Goal: Information Seeking & Learning: Learn about a topic

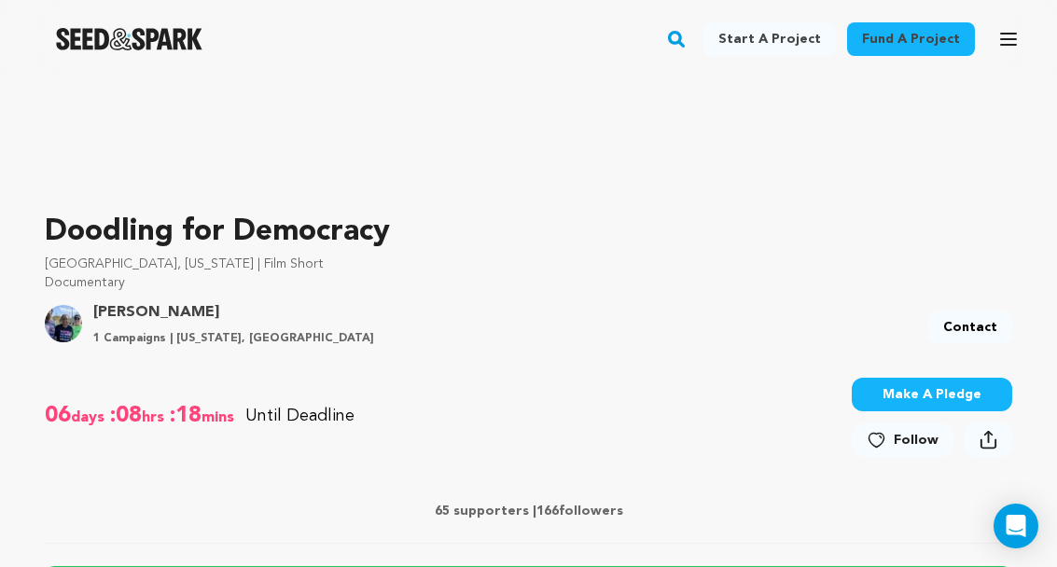
scroll to position [437, 0]
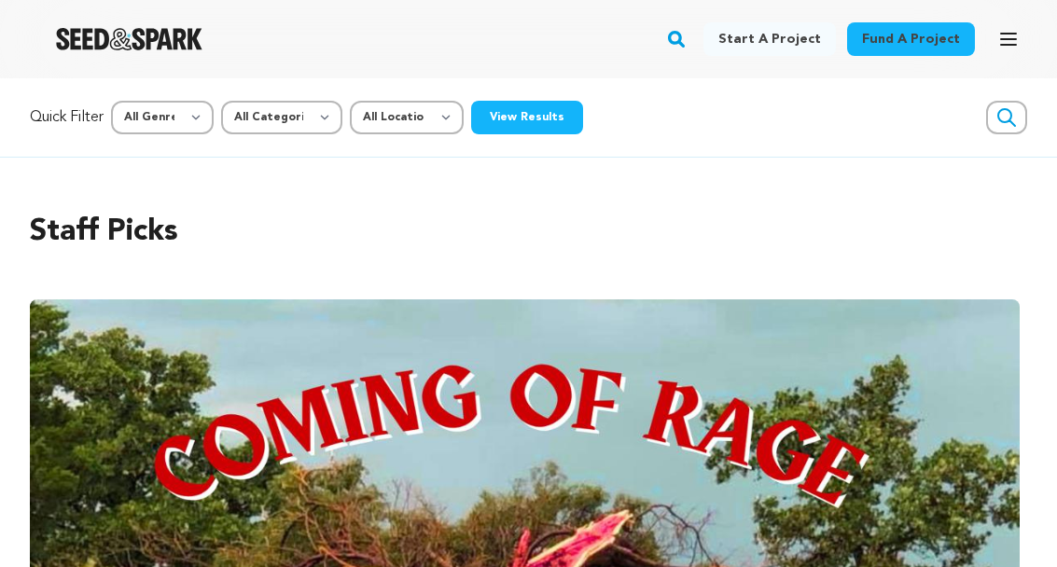
click at [876, 315] on img at bounding box center [524, 551] width 989 height 504
click at [201, 119] on select "All Genre Action Adventure Afrobeat Alternative Ambient Animation Bebop Big Ban…" at bounding box center [162, 118] width 103 height 34
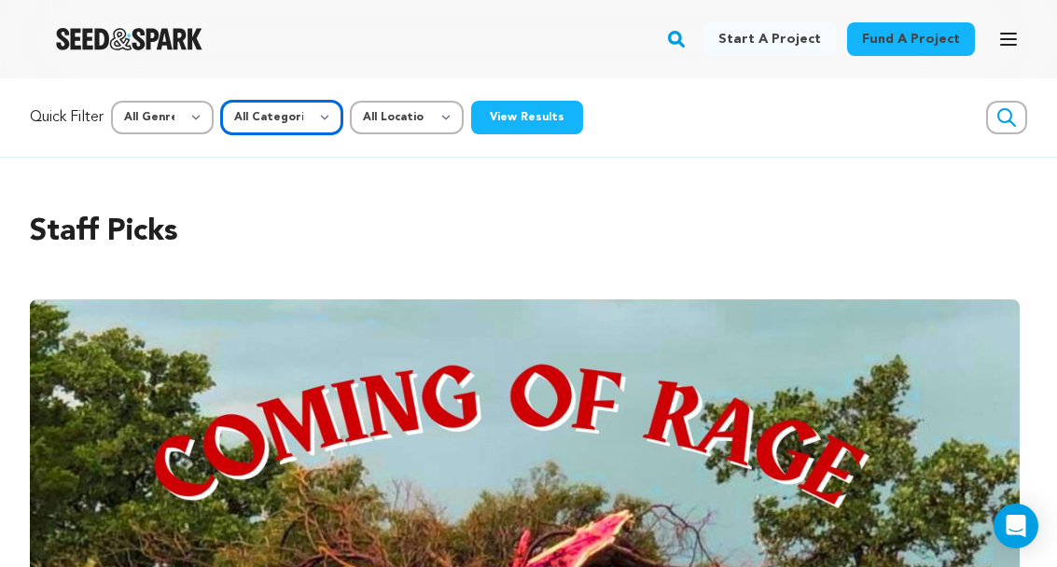
click at [338, 120] on select "All Categories Film Feature Film Short Series Music Video Comics Artist Residen…" at bounding box center [281, 118] width 121 height 34
click at [450, 122] on select "All Location Everywhere United States Canada" at bounding box center [407, 118] width 114 height 34
click at [1016, 34] on icon "button" at bounding box center [1008, 39] width 15 height 11
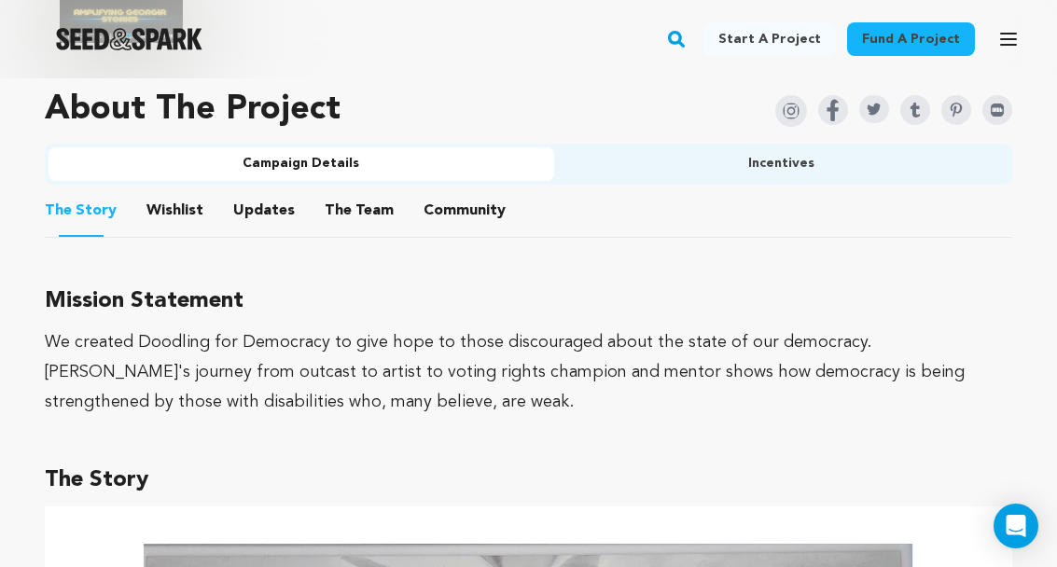
scroll to position [1347, 0]
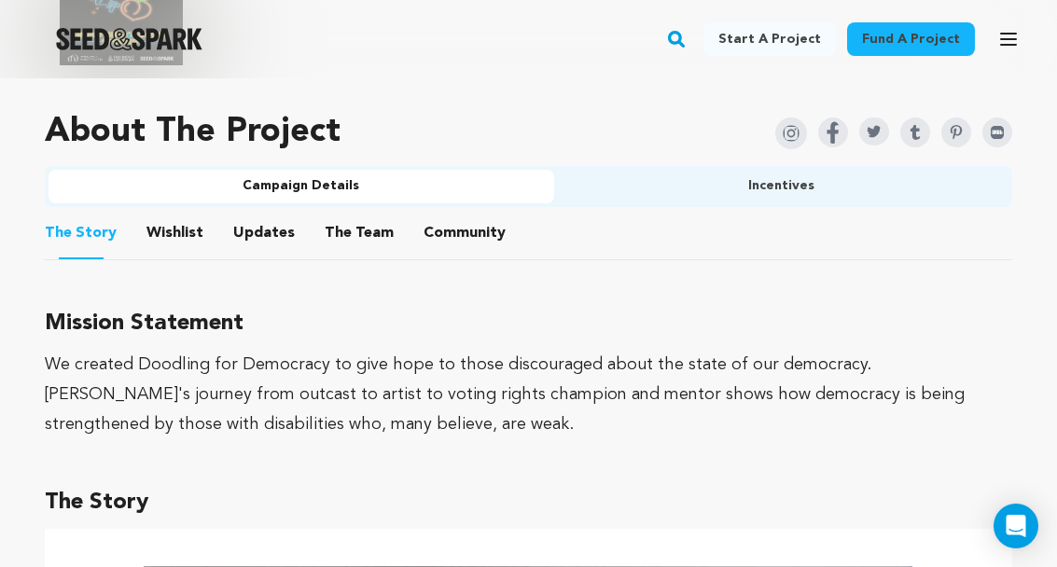
click at [252, 256] on button "Updates" at bounding box center [264, 236] width 45 height 45
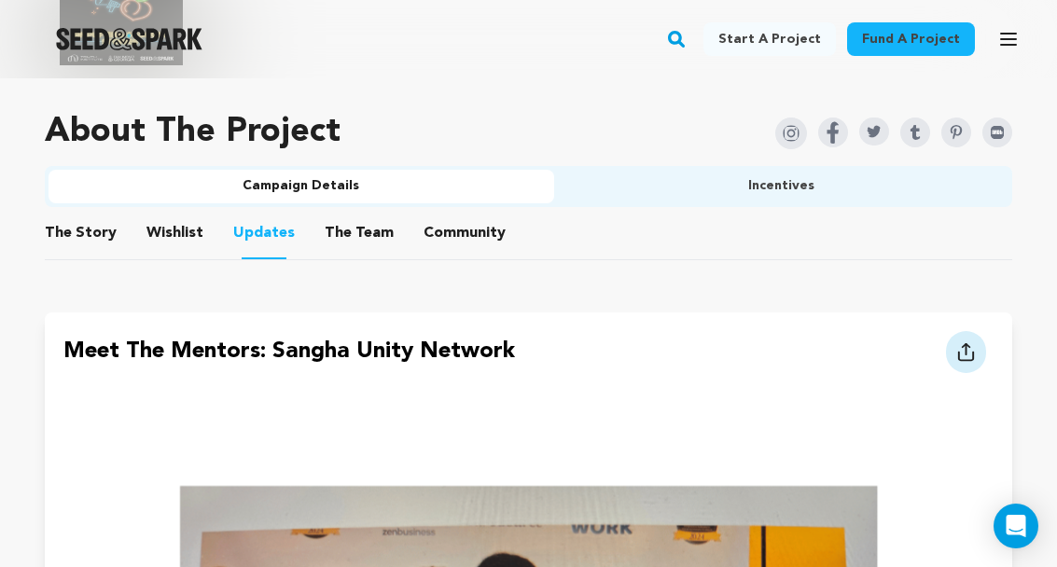
click at [253, 237] on button "Updates" at bounding box center [264, 236] width 45 height 47
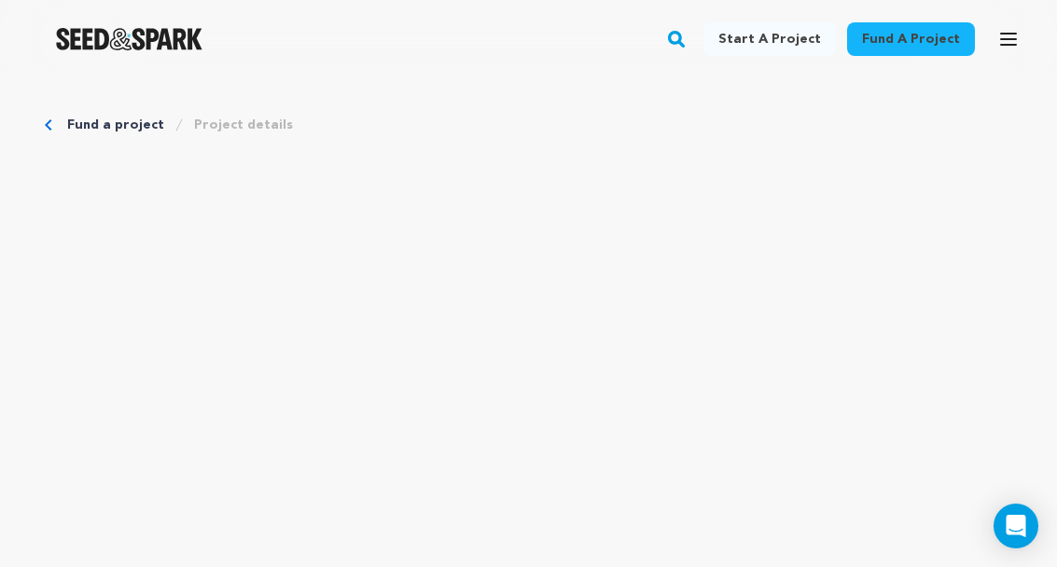
click at [111, 127] on link "Fund a project" at bounding box center [115, 125] width 97 height 19
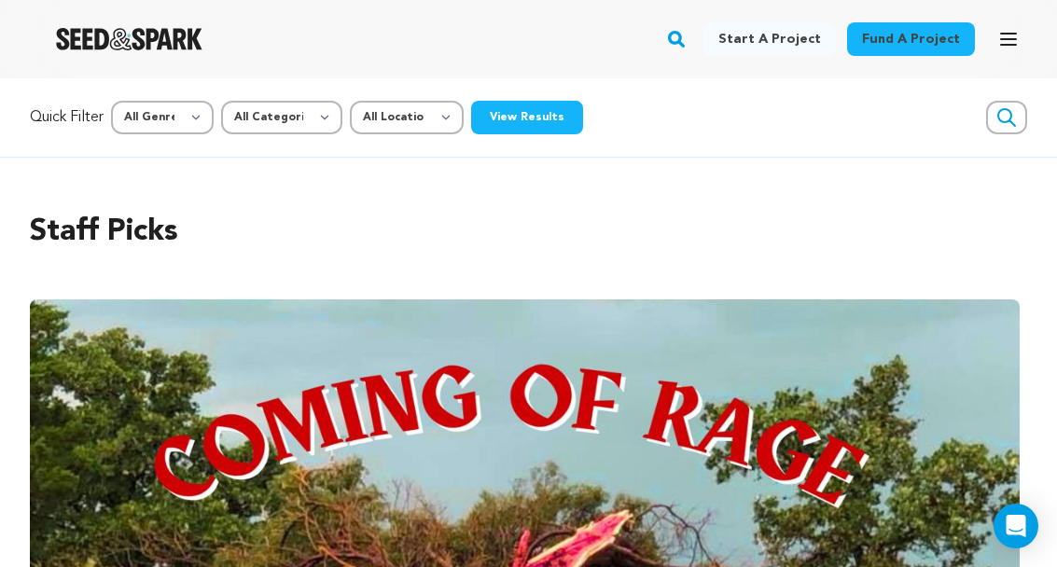
click at [557, 115] on button "View Results" at bounding box center [527, 118] width 112 height 34
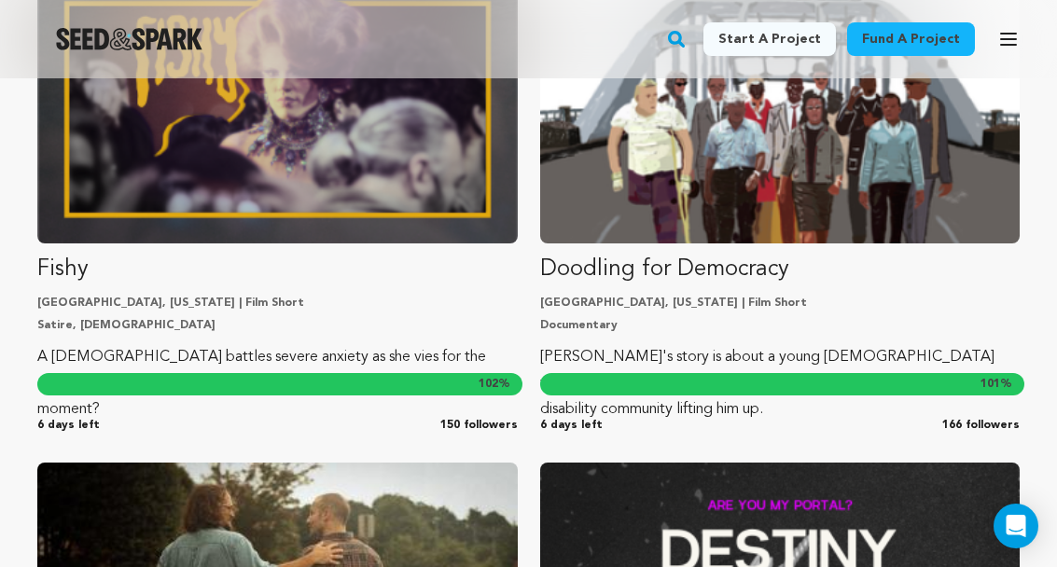
scroll to position [34968, 0]
click at [283, 320] on p "Satire, LGBTQ" at bounding box center [277, 326] width 480 height 15
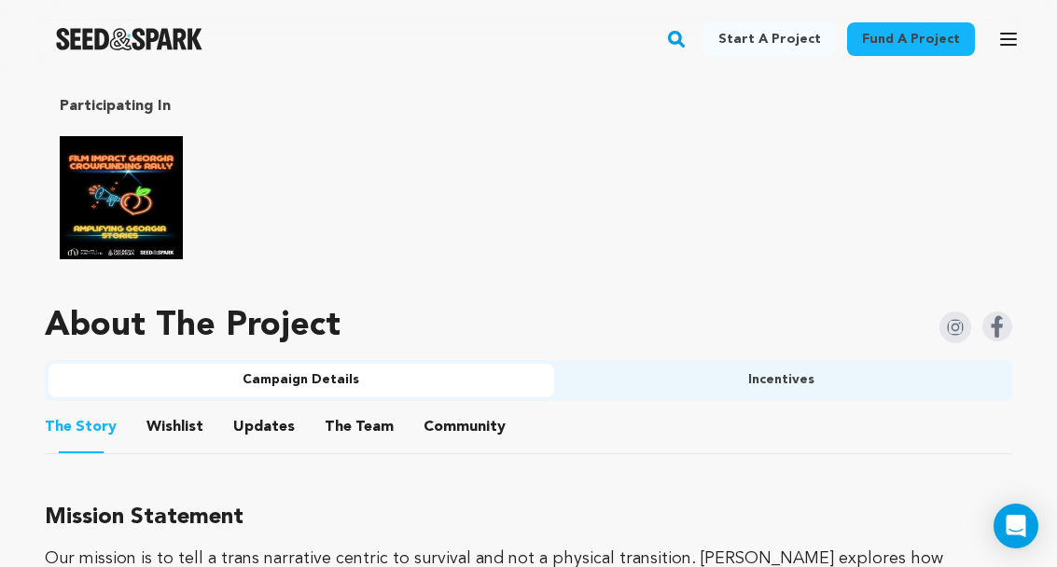
scroll to position [1200, 0]
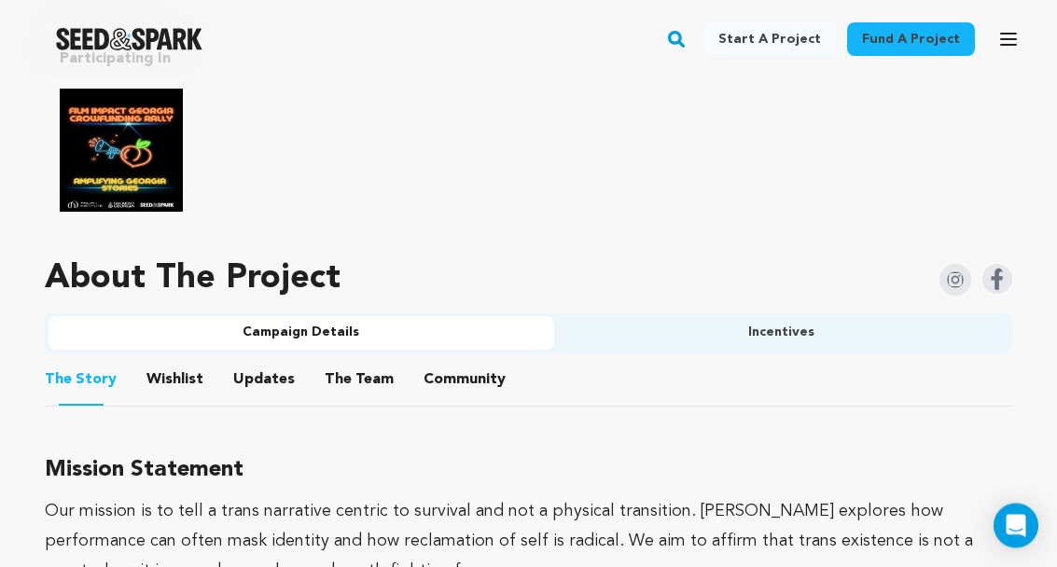
click at [272, 362] on button "Updates" at bounding box center [264, 384] width 45 height 45
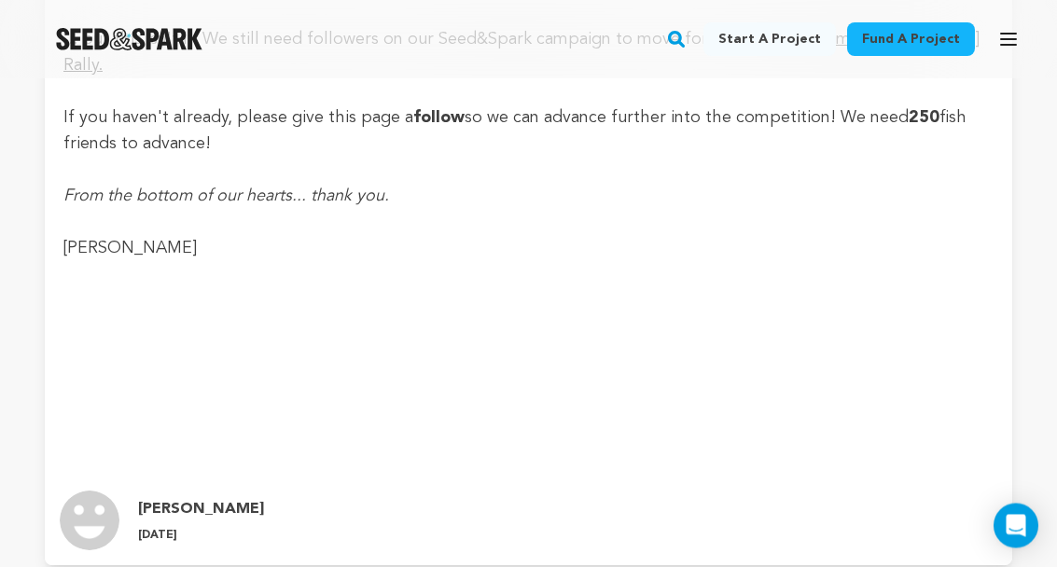
scroll to position [2599, 0]
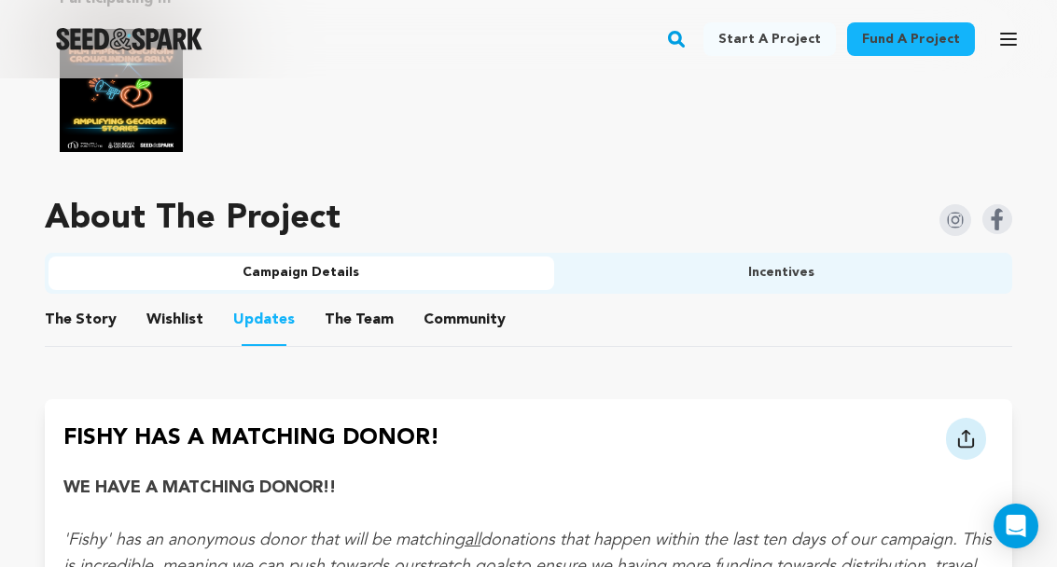
scroll to position [1259, 0]
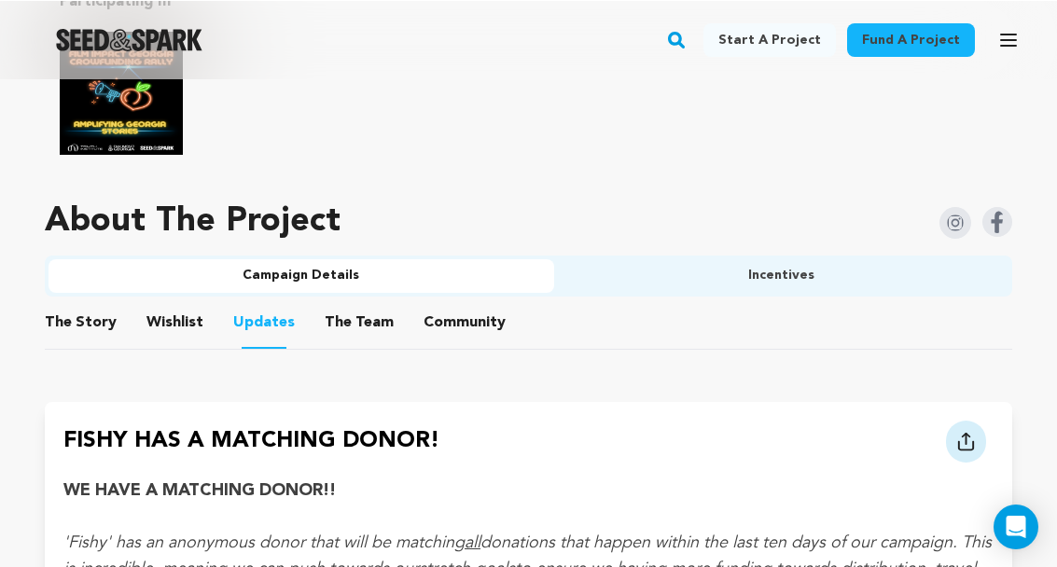
scroll to position [1258, 0]
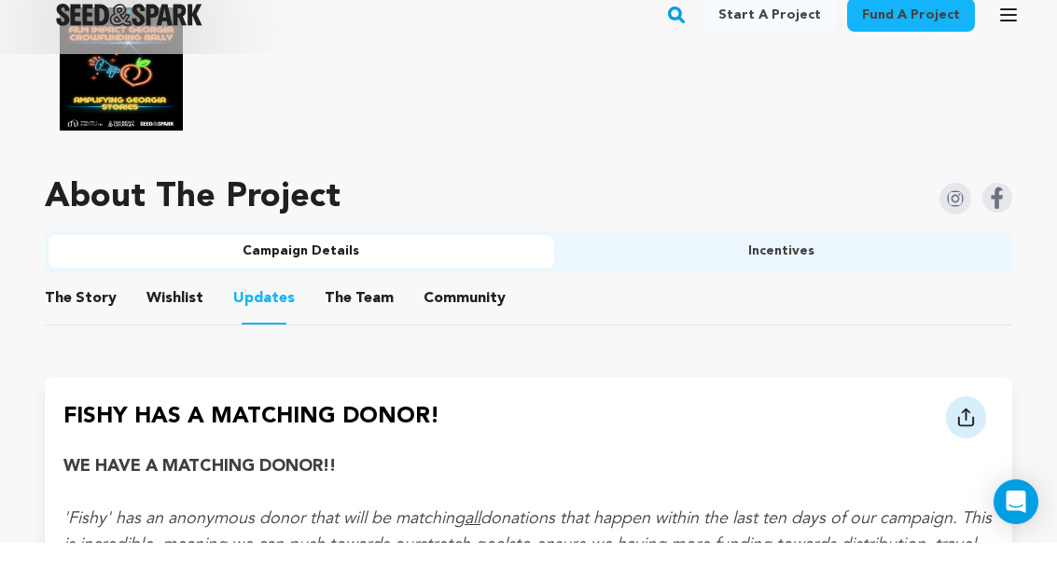
click at [472, 304] on button "Community" at bounding box center [464, 326] width 45 height 45
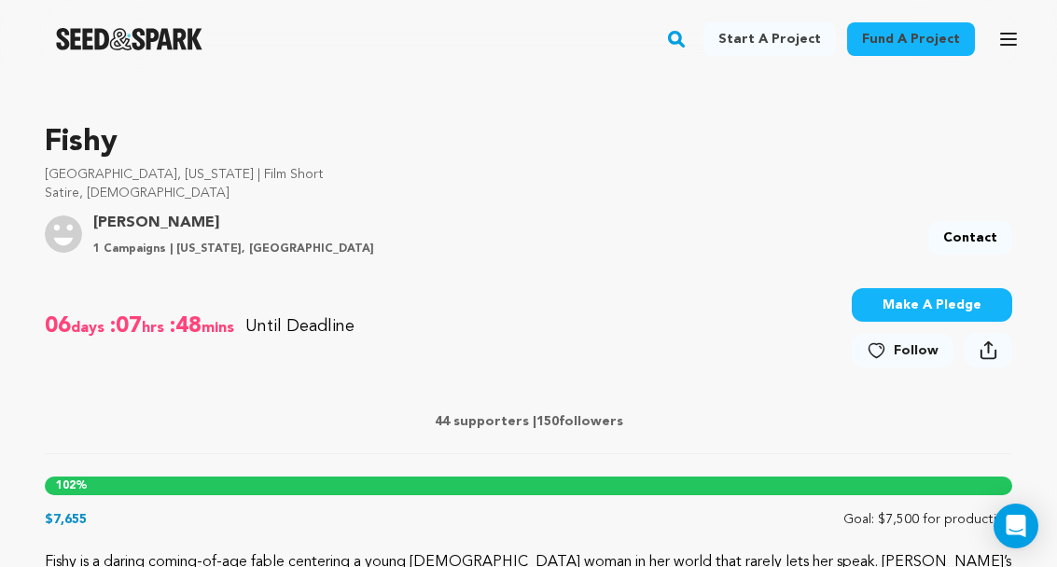
scroll to position [556, 0]
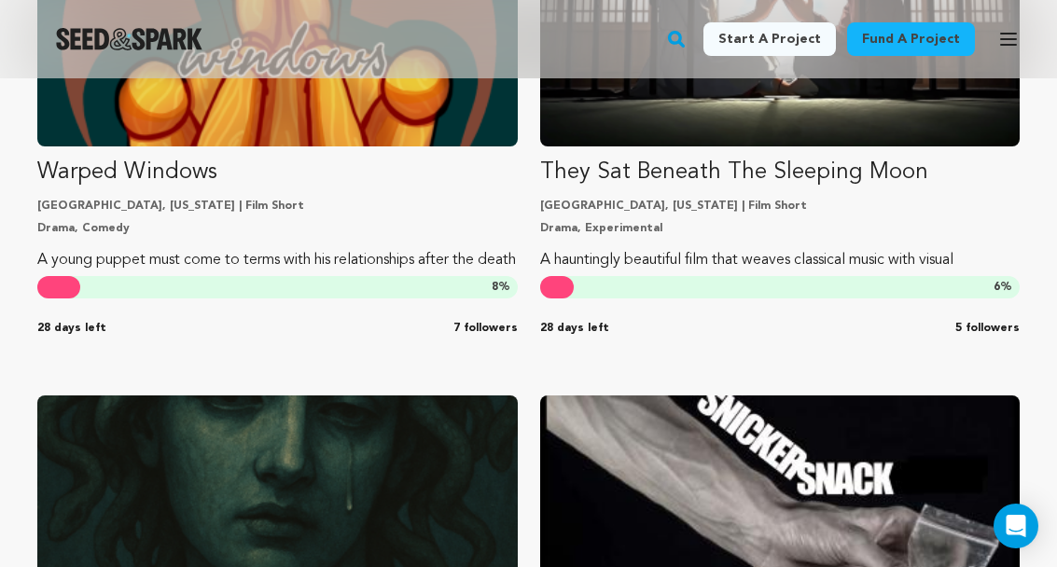
scroll to position [3058, 0]
